Goal: Task Accomplishment & Management: Manage account settings

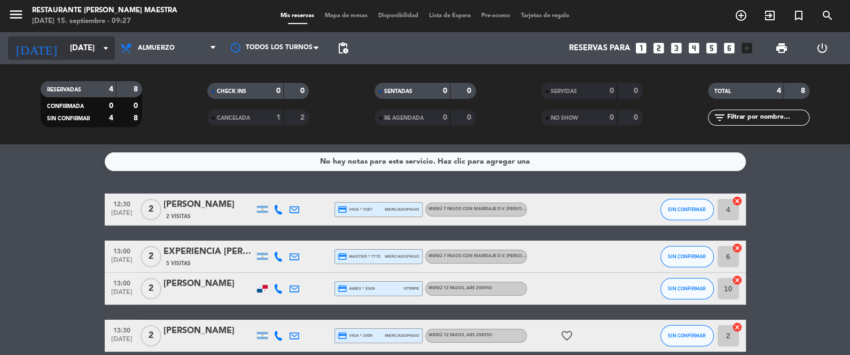
click at [71, 47] on input "[DATE]" at bounding box center [116, 48] width 103 height 20
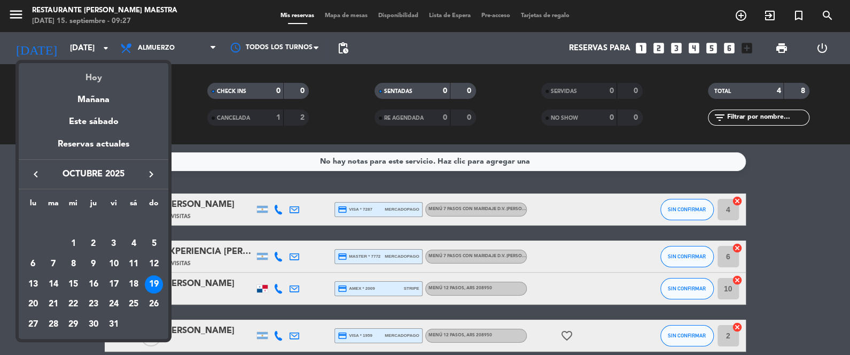
click at [86, 79] on div "Hoy" at bounding box center [94, 74] width 150 height 22
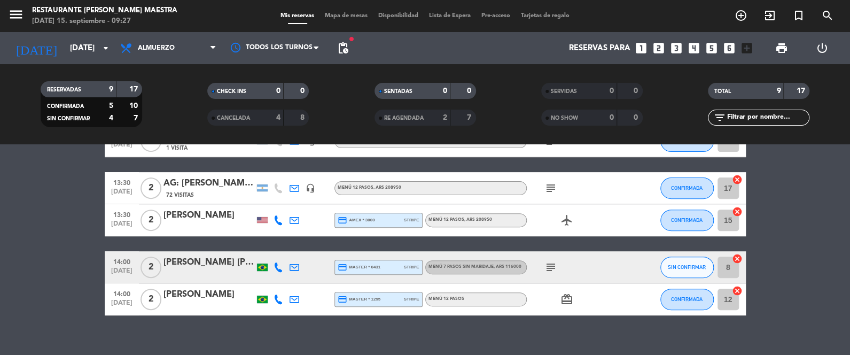
scroll to position [240, 0]
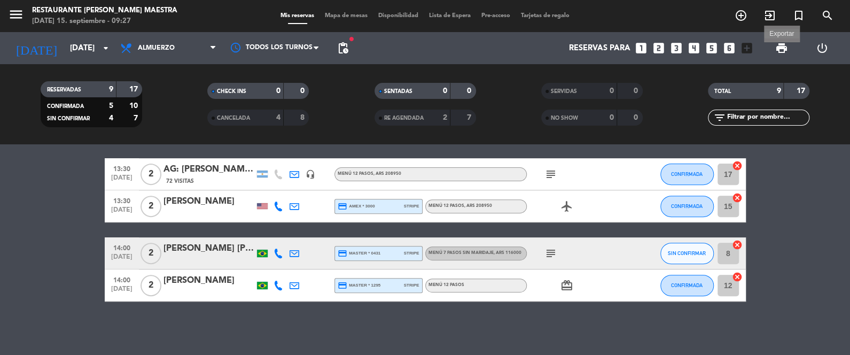
click at [782, 45] on span "print" at bounding box center [781, 48] width 13 height 13
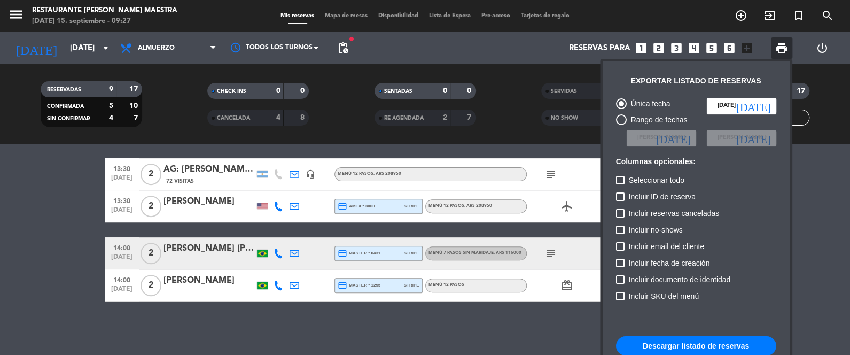
click at [716, 345] on button "Descargar listado de reservas" at bounding box center [696, 345] width 160 height 19
click at [100, 44] on div at bounding box center [425, 177] width 850 height 355
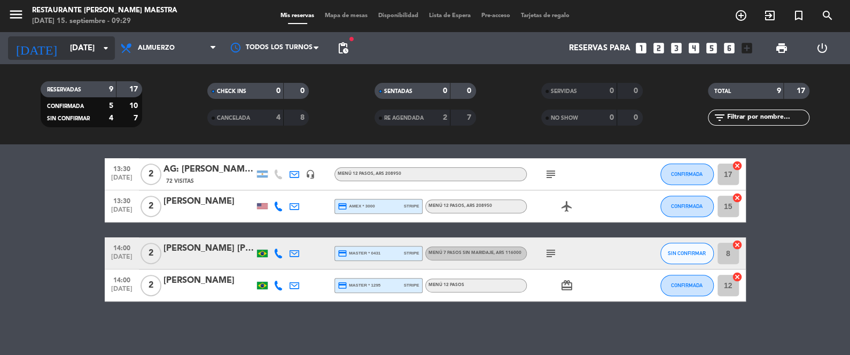
click at [100, 45] on icon "arrow_drop_down" at bounding box center [105, 48] width 13 height 13
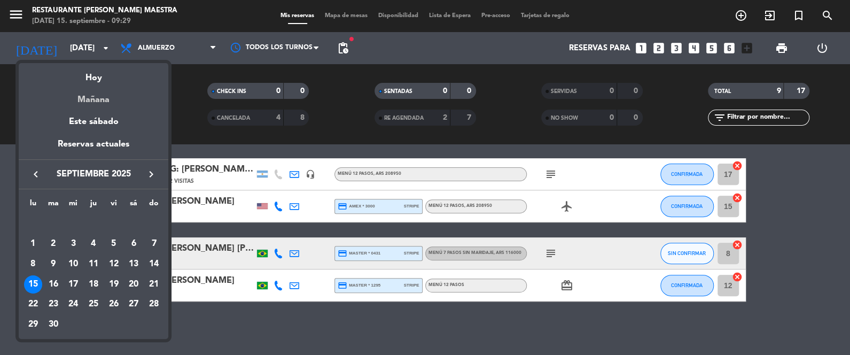
click at [99, 101] on div "Mañana" at bounding box center [94, 96] width 150 height 22
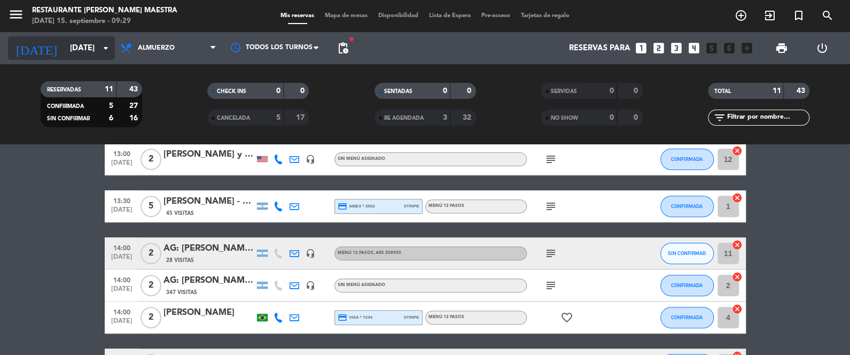
click at [87, 53] on input "[DATE]" at bounding box center [116, 48] width 103 height 20
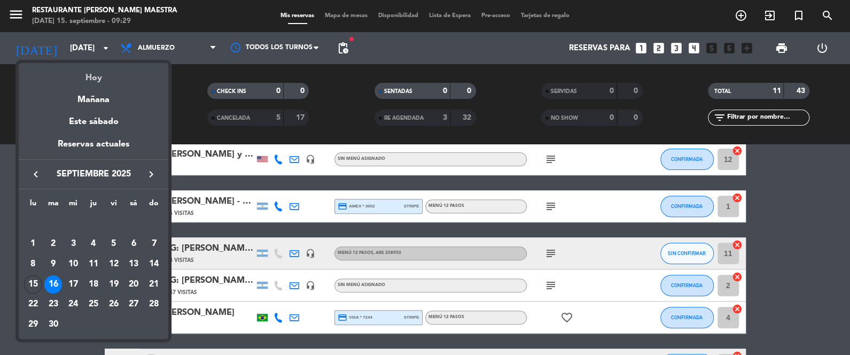
click at [106, 75] on div "Hoy" at bounding box center [94, 74] width 150 height 22
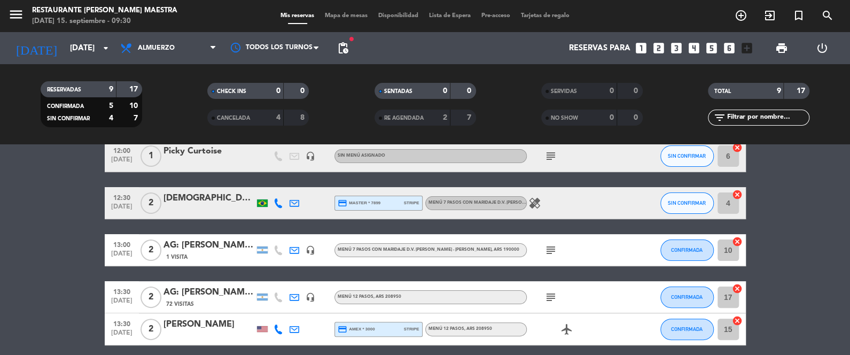
scroll to position [107, 0]
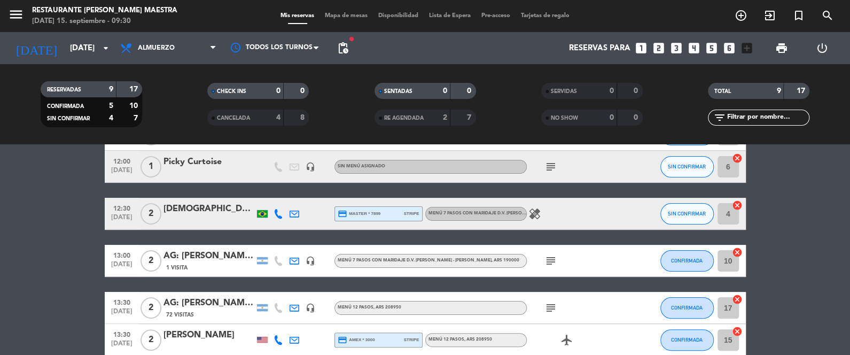
click at [428, 262] on span "Menú 7 Pasos con maridaje D.V. [PERSON_NAME] - [PERSON_NAME] , ARS 190000" at bounding box center [429, 260] width 182 height 4
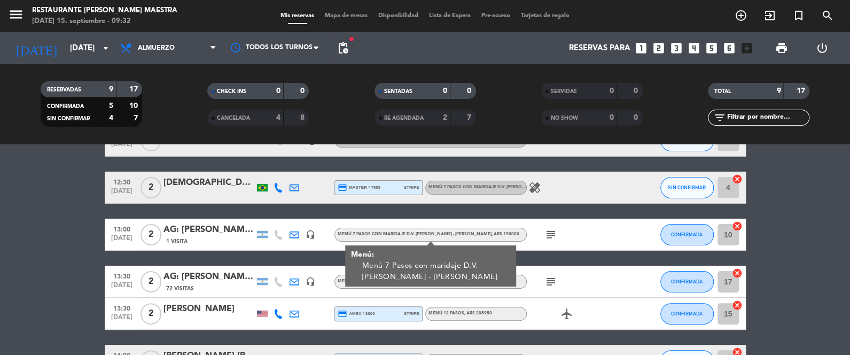
click at [465, 312] on span ", ARS 208950" at bounding box center [478, 313] width 28 height 4
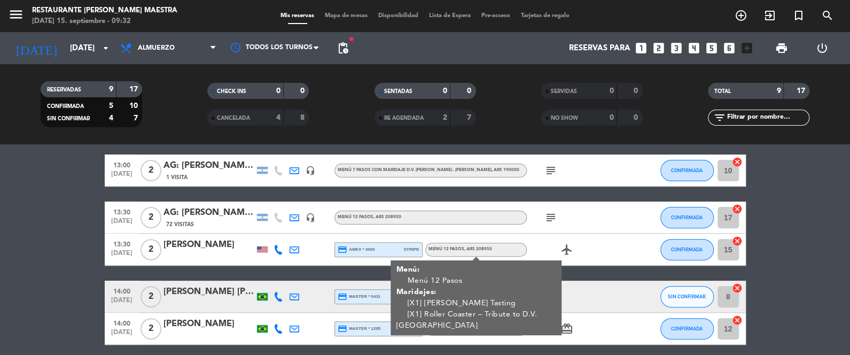
scroll to position [213, 0]
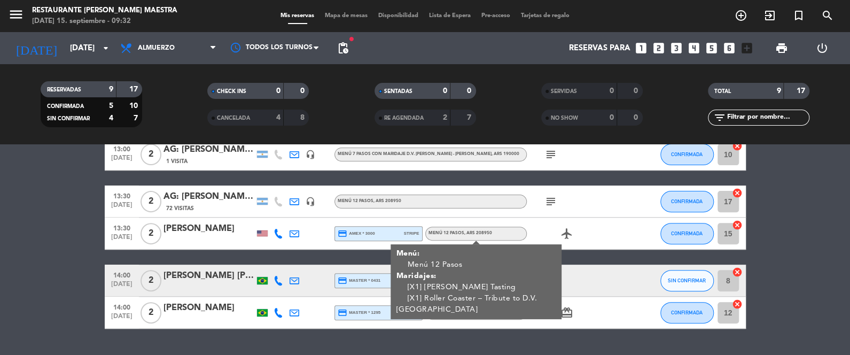
click at [561, 328] on div "No hay notas para este servicio. Haz clic para agregar una 12:00 [DATE] 2 AG : …" at bounding box center [425, 249] width 850 height 210
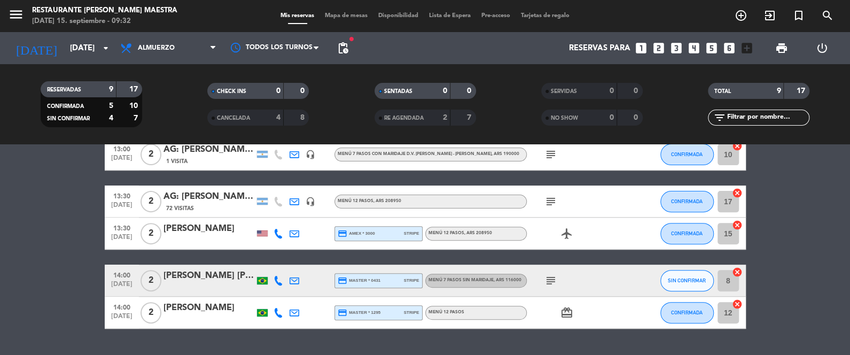
click at [472, 309] on div "Menú 12 Pasos" at bounding box center [475, 313] width 101 height 14
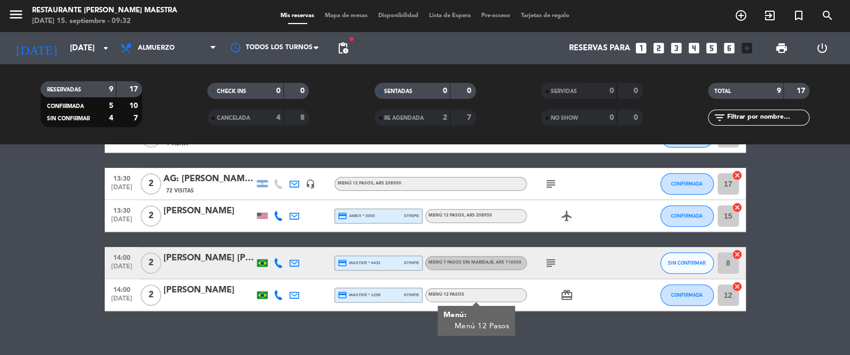
scroll to position [240, 0]
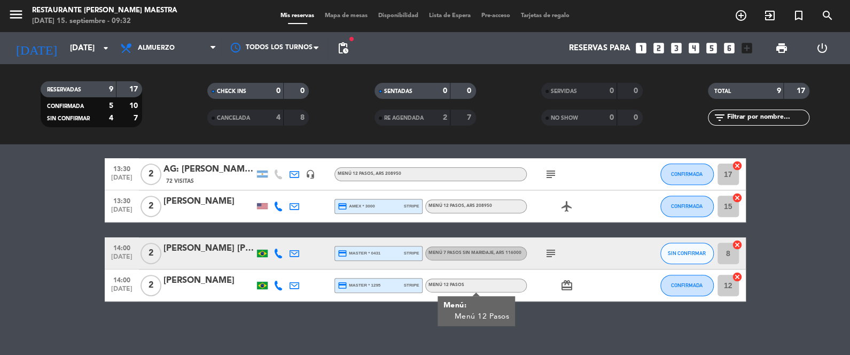
click at [468, 247] on div "Menú 7 Pasos sin maridaje , ARS 116000" at bounding box center [475, 253] width 101 height 14
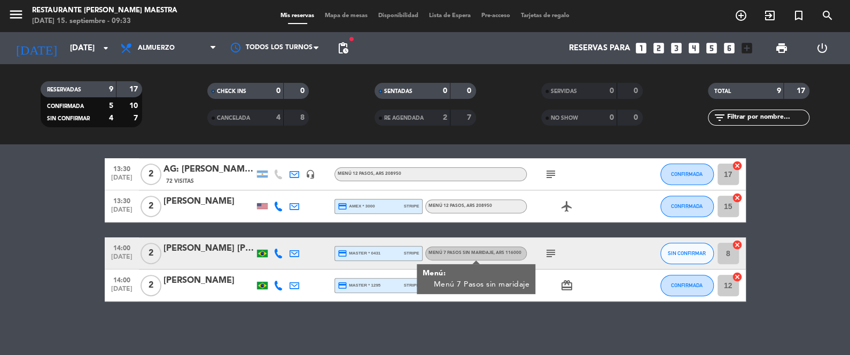
click at [299, 326] on div "No hay notas para este servicio. Haz clic para agregar una 12:00 [DATE] 2 AG : …" at bounding box center [425, 249] width 850 height 210
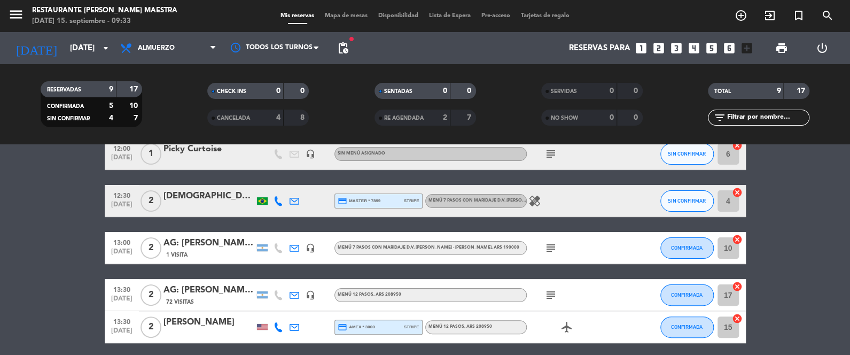
scroll to position [107, 0]
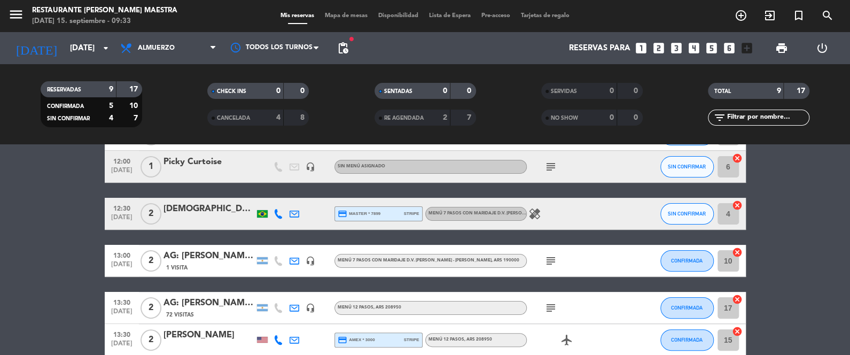
click at [536, 214] on icon "healing" at bounding box center [534, 213] width 13 height 13
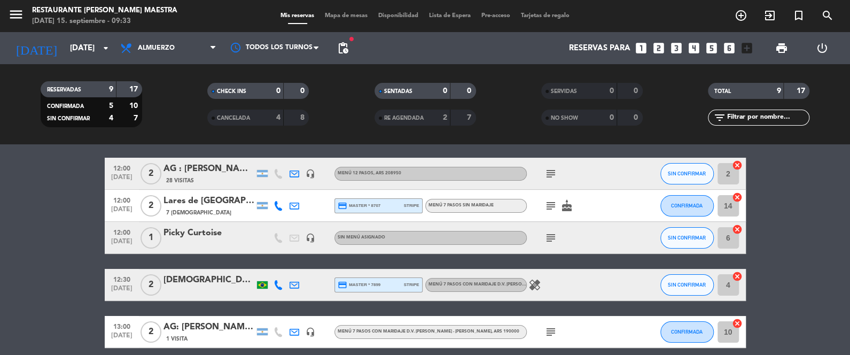
scroll to position [27, 0]
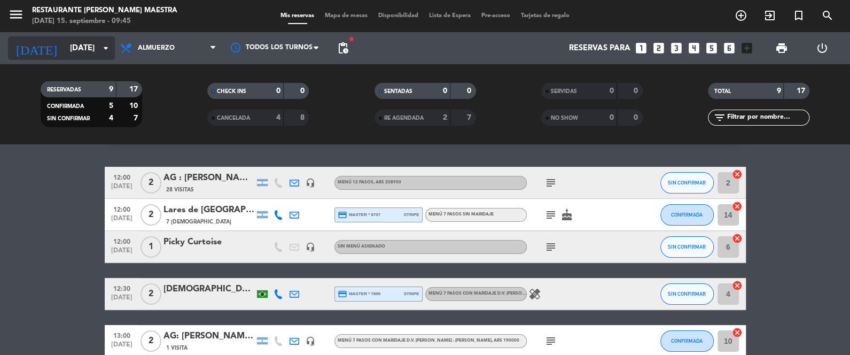
click at [84, 48] on input "[DATE]" at bounding box center [116, 48] width 103 height 20
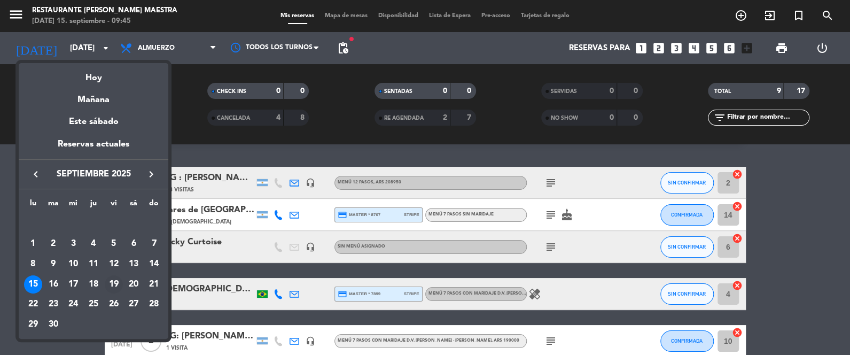
click at [109, 284] on div "19" at bounding box center [114, 284] width 18 height 18
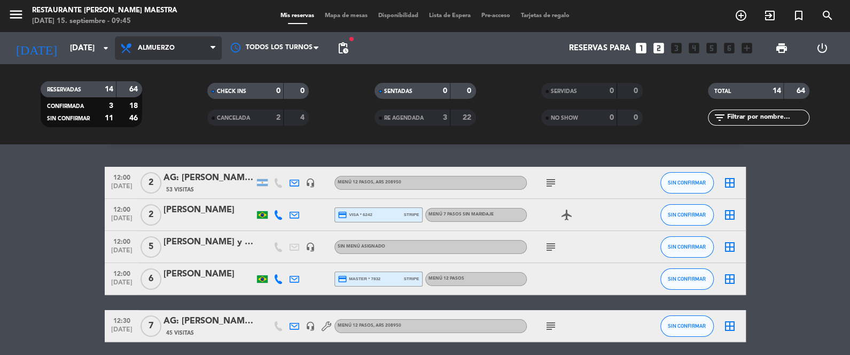
click at [189, 48] on span "Almuerzo" at bounding box center [168, 48] width 107 height 24
click at [167, 109] on div "menu Restaurante [PERSON_NAME] Maestra [DATE] 15. septiembre - 09:45 Mis reserv…" at bounding box center [425, 72] width 850 height 144
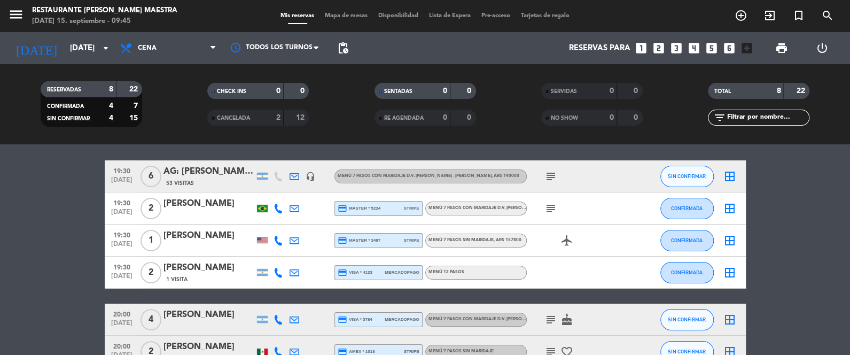
scroll to position [6, 0]
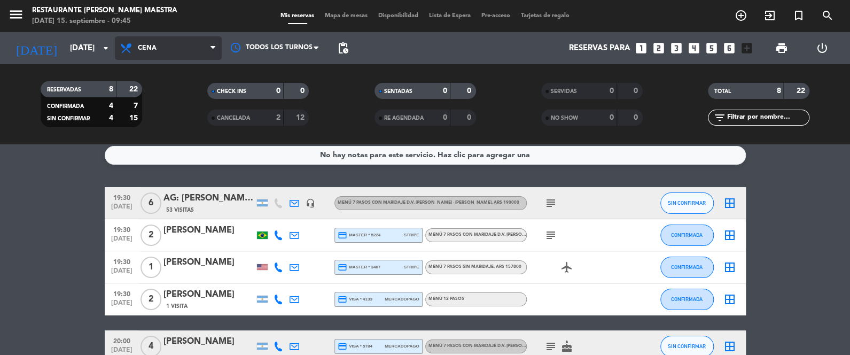
click at [168, 48] on span "Cena" at bounding box center [168, 48] width 107 height 24
click at [177, 86] on div "menu Restaurante [PERSON_NAME] Maestra [DATE] 15. septiembre - 09:45 Mis reserv…" at bounding box center [425, 72] width 850 height 144
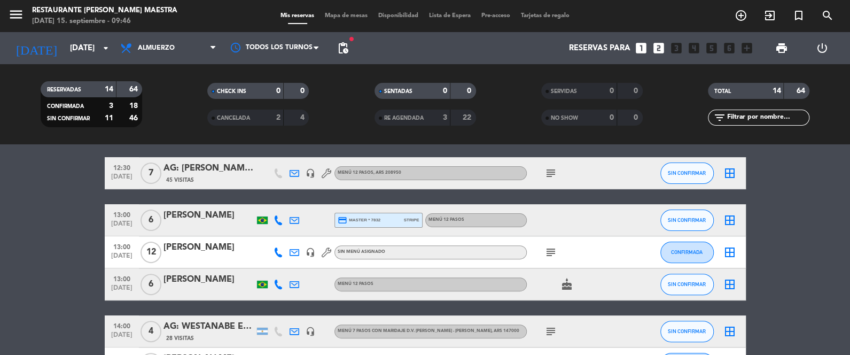
scroll to position [175, 0]
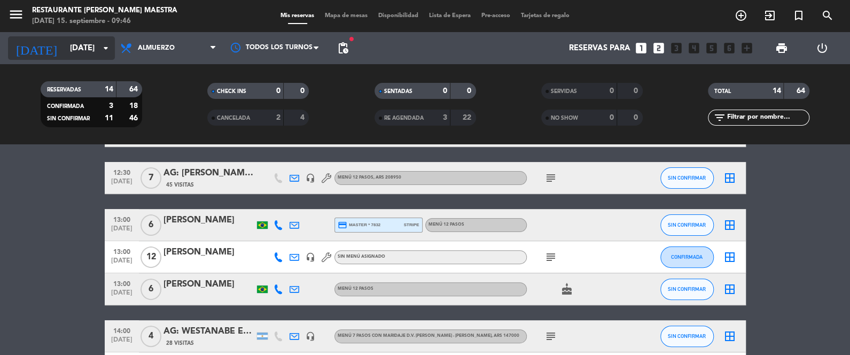
click at [79, 45] on input "[DATE]" at bounding box center [116, 48] width 103 height 20
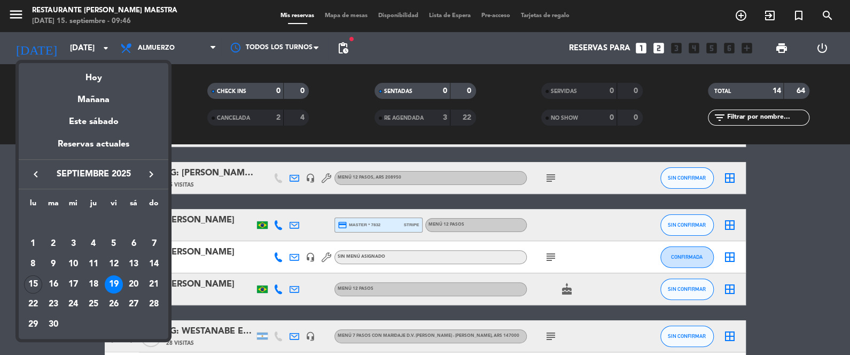
click at [133, 280] on div "20" at bounding box center [133, 284] width 18 height 18
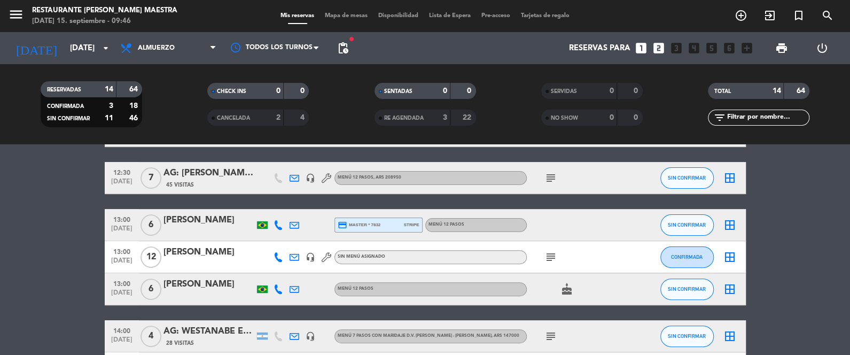
type input "[DATE]"
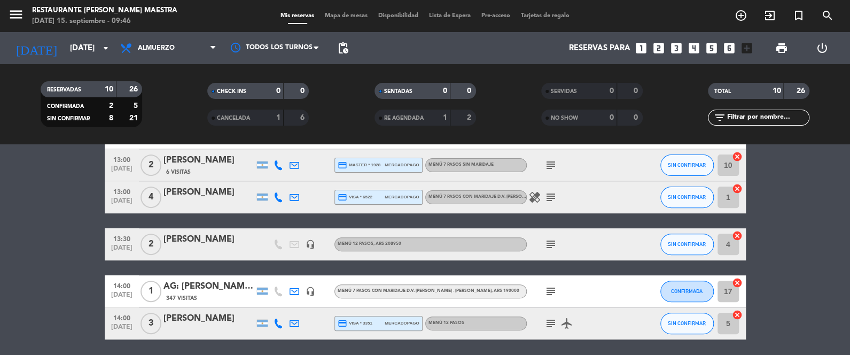
scroll to position [257, 0]
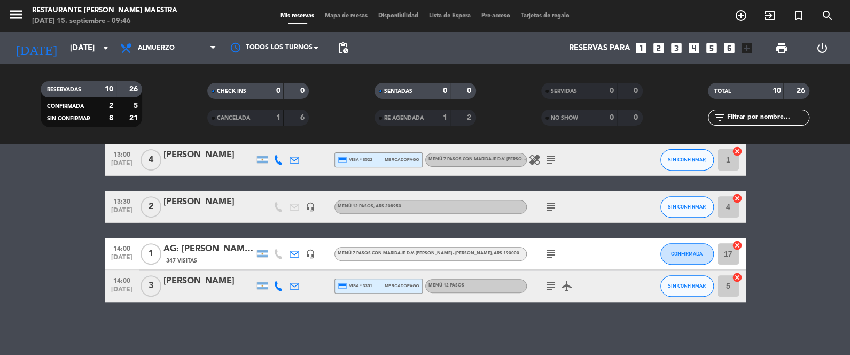
click at [548, 204] on icon "subject" at bounding box center [550, 206] width 13 height 13
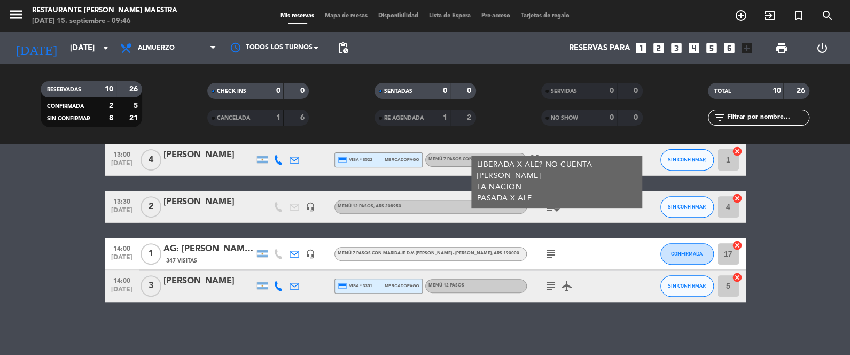
click at [74, 309] on div "No hay notas para este servicio. Haz clic para agregar una 12:00 [DATE] 2 AG: […" at bounding box center [425, 249] width 850 height 210
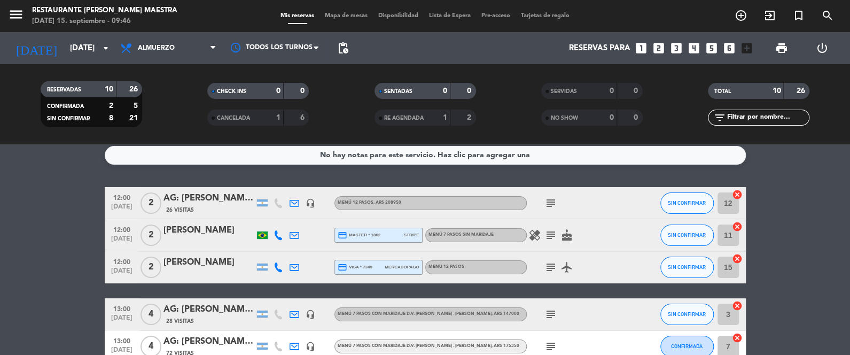
scroll to position [0, 0]
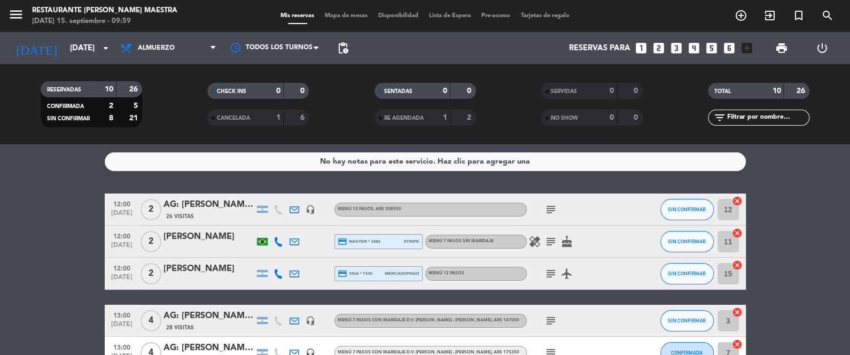
click at [459, 17] on span "Lista de Espera" at bounding box center [450, 16] width 52 height 6
